Goal: Use online tool/utility: Utilize a website feature to perform a specific function

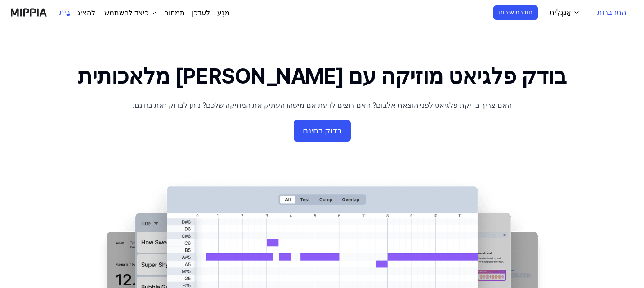
click at [243, 103] on font "האם צריך בדיקת פלגיאט לפני הוצאת אלבום? האם רוצים לדעת אם מישהו העתיק את המוזיק…" at bounding box center [322, 105] width 379 height 9
click at [308, 131] on font "בדוק בחינם" at bounding box center [322, 130] width 39 height 9
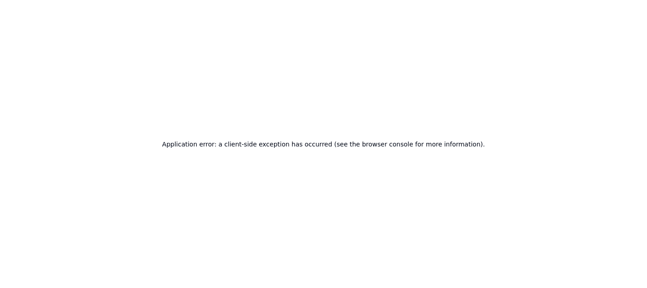
click at [351, 146] on h2 "Application error: a client-side exception has occurred (see the browser consol…" at bounding box center [323, 144] width 323 height 13
click at [355, 89] on div "שגיאת יישום: אירעה חריגה בצד הלקוח (למידע נוסף עיין במסוף הדפדפן)." at bounding box center [323, 144] width 647 height 288
click at [292, 146] on font "שגיאת יישום: אירעה חריגה בצד הלקוח (למידע נוסף עיין במסוף הדפדפן)." at bounding box center [323, 144] width 196 height 7
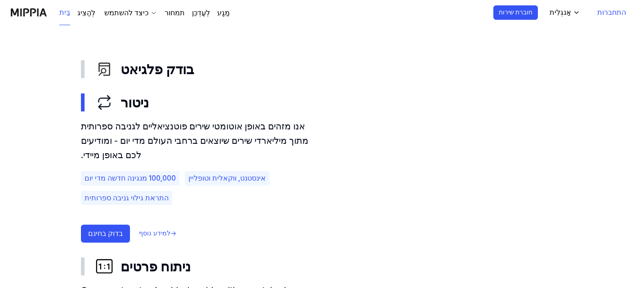
scroll to position [475, 0]
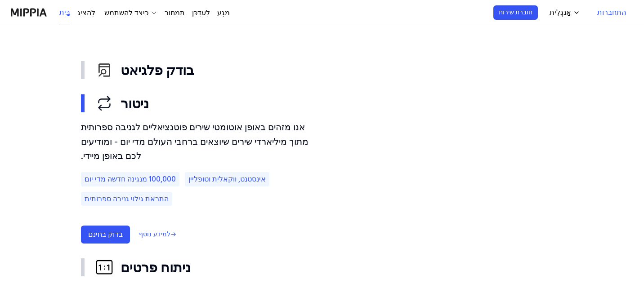
click at [107, 200] on font "התראת גילוי גניבה ספרותית" at bounding box center [127, 199] width 84 height 9
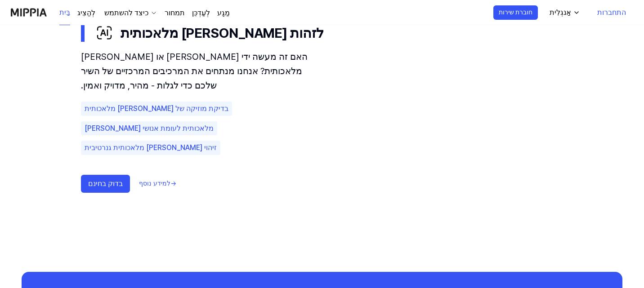
scroll to position [610, 0]
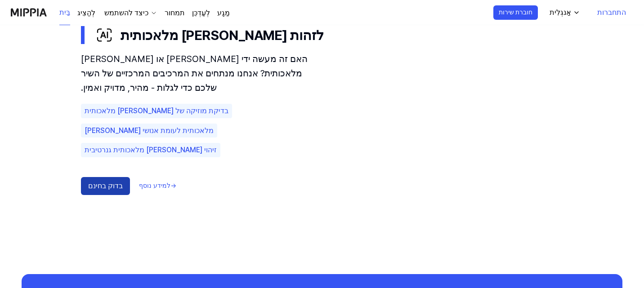
click at [97, 182] on font "בדוק בחינם" at bounding box center [105, 186] width 35 height 9
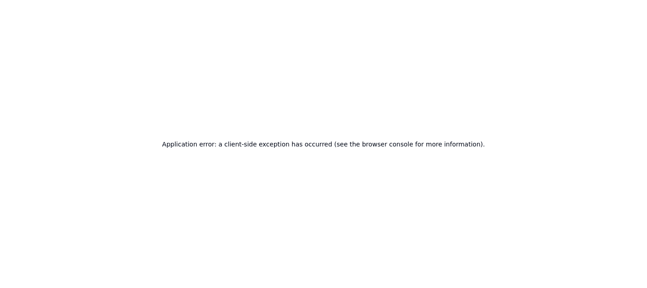
click at [307, 146] on h2 "Application error: a client-side exception has occurred (see the browser consol…" at bounding box center [323, 144] width 323 height 13
